Goal: Task Accomplishment & Management: Use online tool/utility

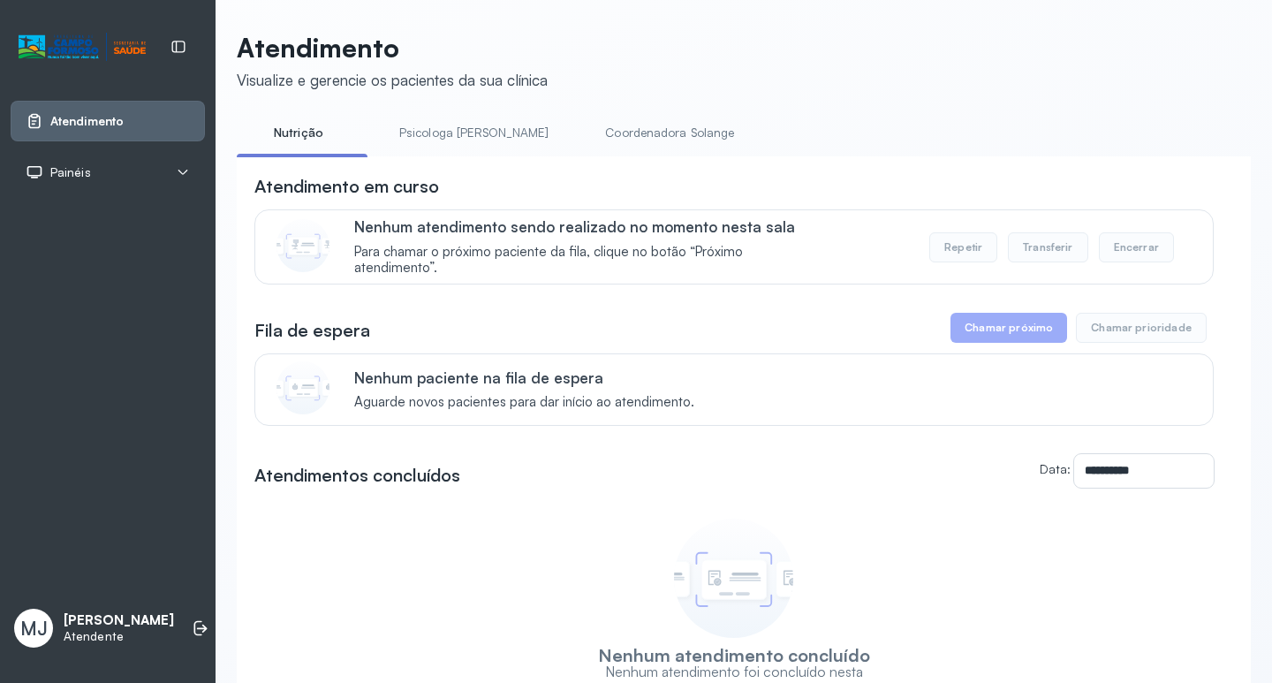
click at [1018, 333] on button "Chamar próximo" at bounding box center [1008, 328] width 117 height 30
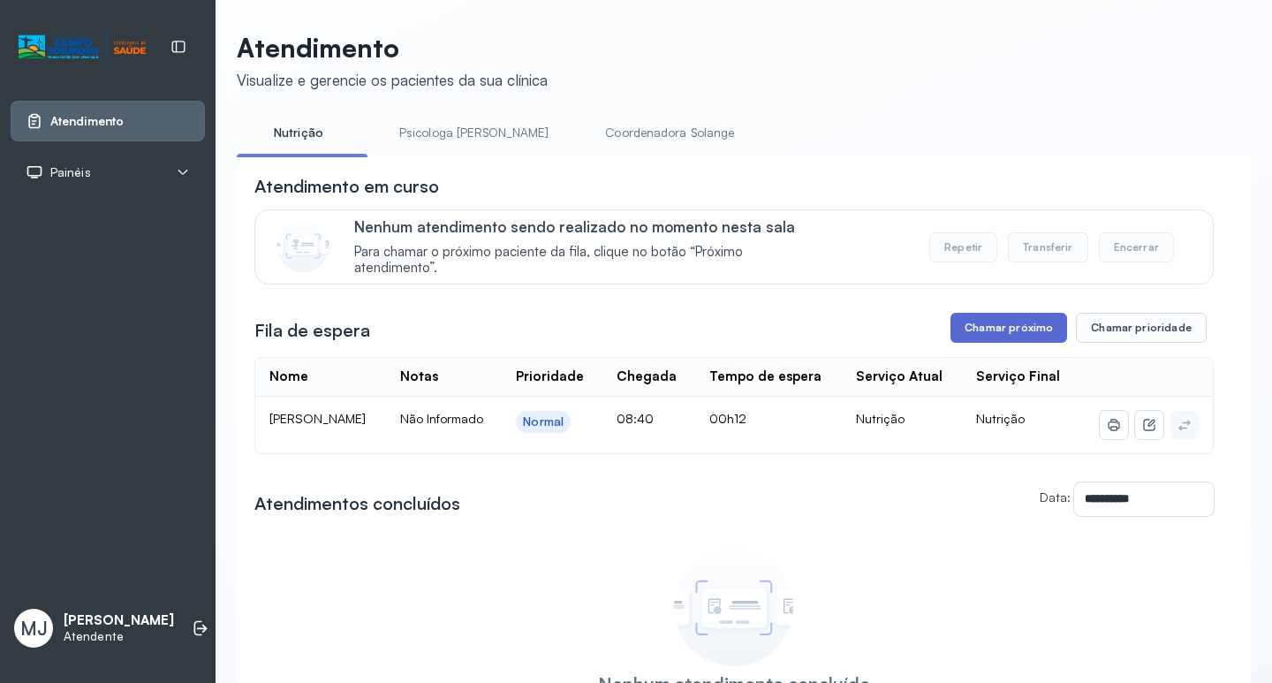
click at [1003, 337] on button "Chamar próximo" at bounding box center [1008, 328] width 117 height 30
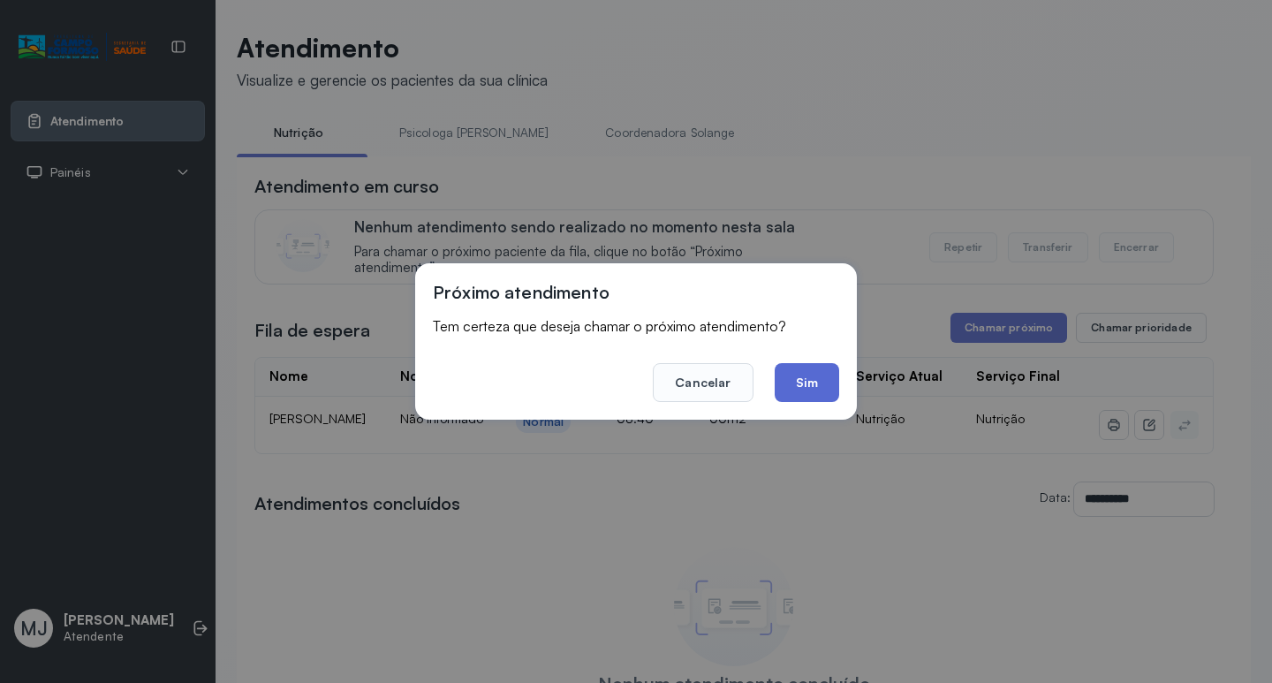
click at [832, 395] on button "Sim" at bounding box center [807, 382] width 64 height 39
